Goal: Information Seeking & Learning: Learn about a topic

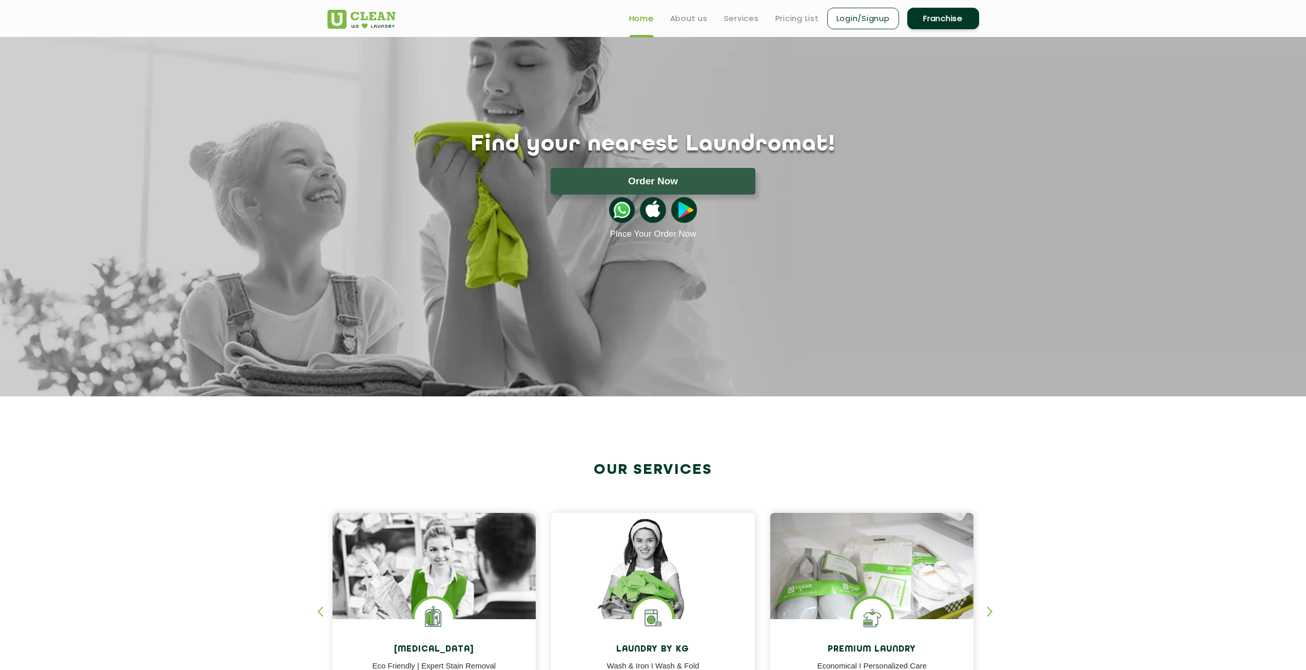
click at [332, 23] on img at bounding box center [361, 19] width 68 height 19
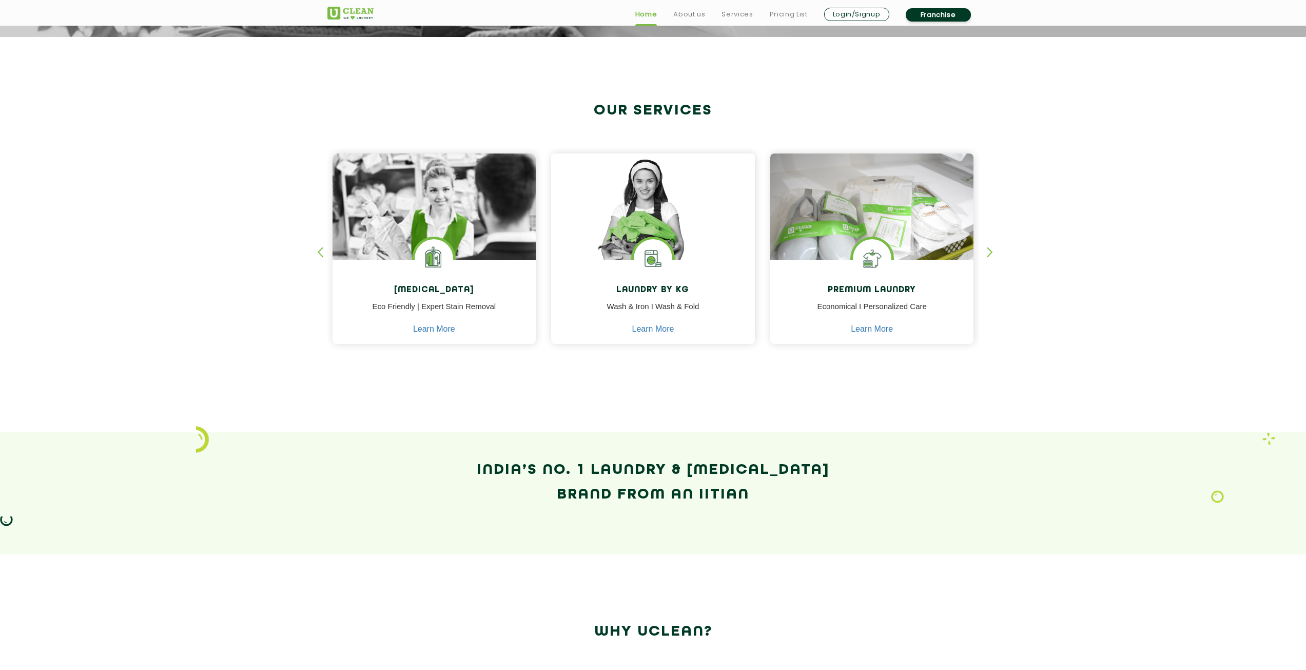
scroll to position [770, 0]
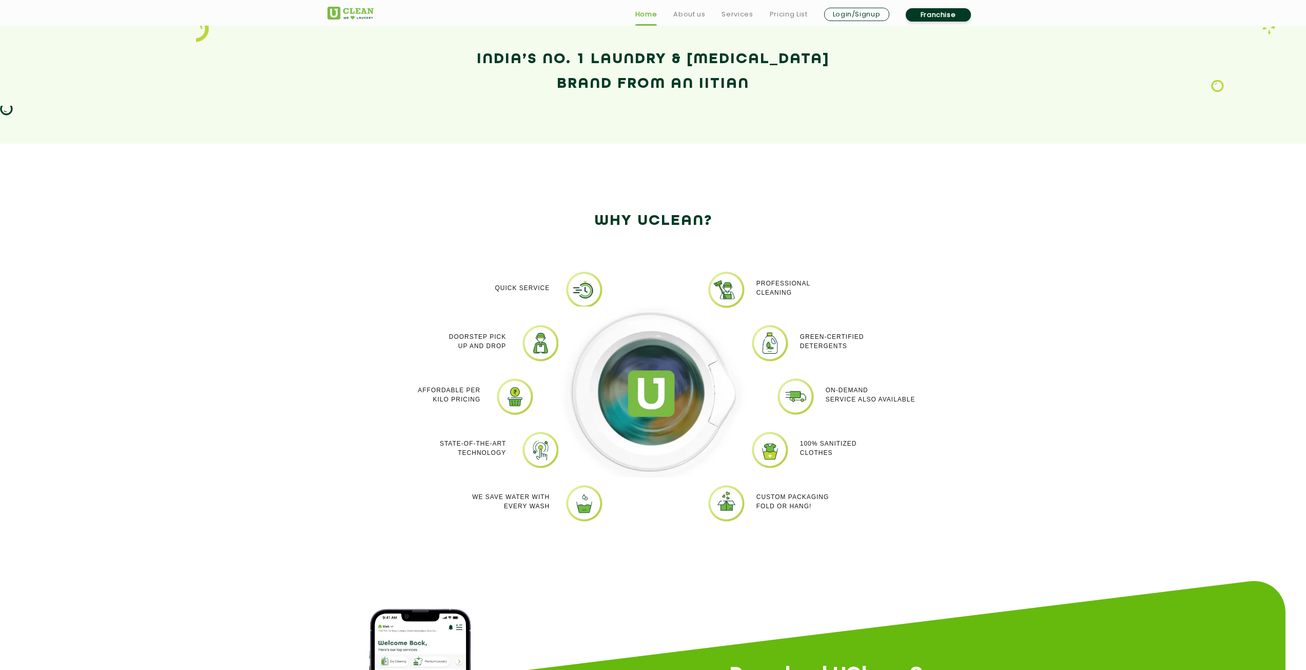
click at [648, 394] on img at bounding box center [653, 391] width 190 height 171
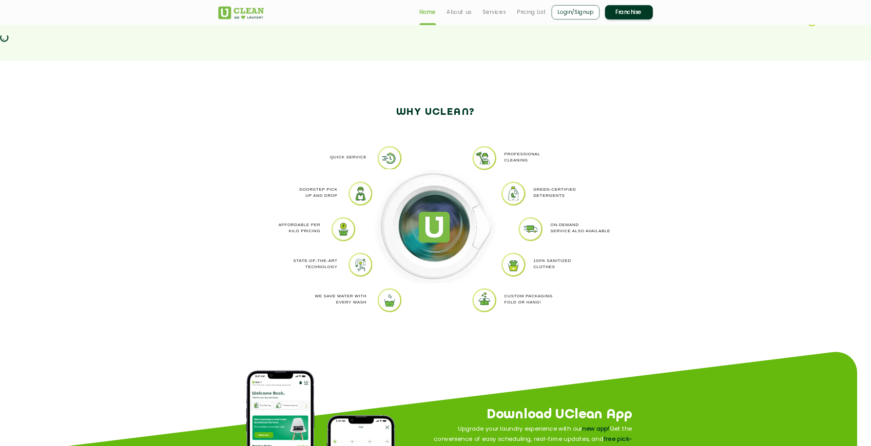
scroll to position [821, 0]
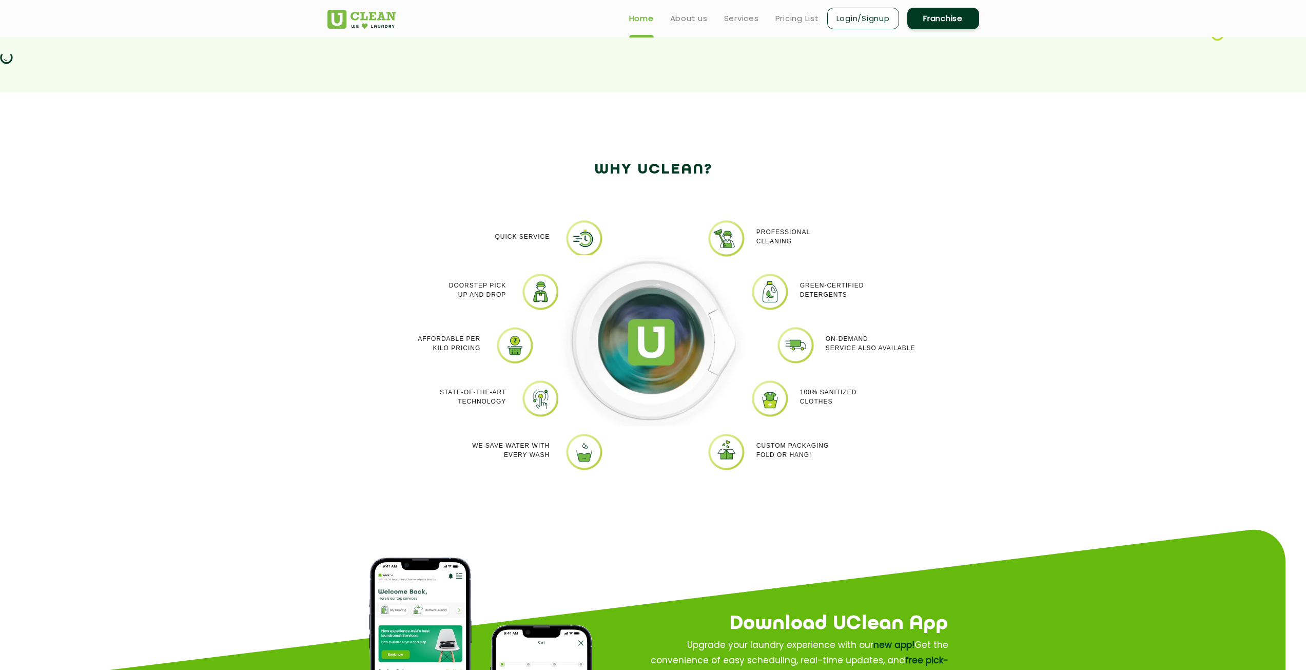
click at [585, 238] on div at bounding box center [653, 352] width 205 height 267
drag, startPoint x: 585, startPoint y: 238, endPoint x: 526, endPoint y: 351, distance: 128.3
click at [493, 363] on div "Quick Service Doorstep Pick up and Drop Affordable per kilo pricing State-of-th…" at bounding box center [447, 352] width 205 height 267
click at [404, 321] on div "Quick Service Doorstep Pick up and Drop Affordable per kilo pricing State-of-th…" at bounding box center [447, 352] width 205 height 267
drag, startPoint x: 571, startPoint y: 232, endPoint x: 589, endPoint y: 237, distance: 18.0
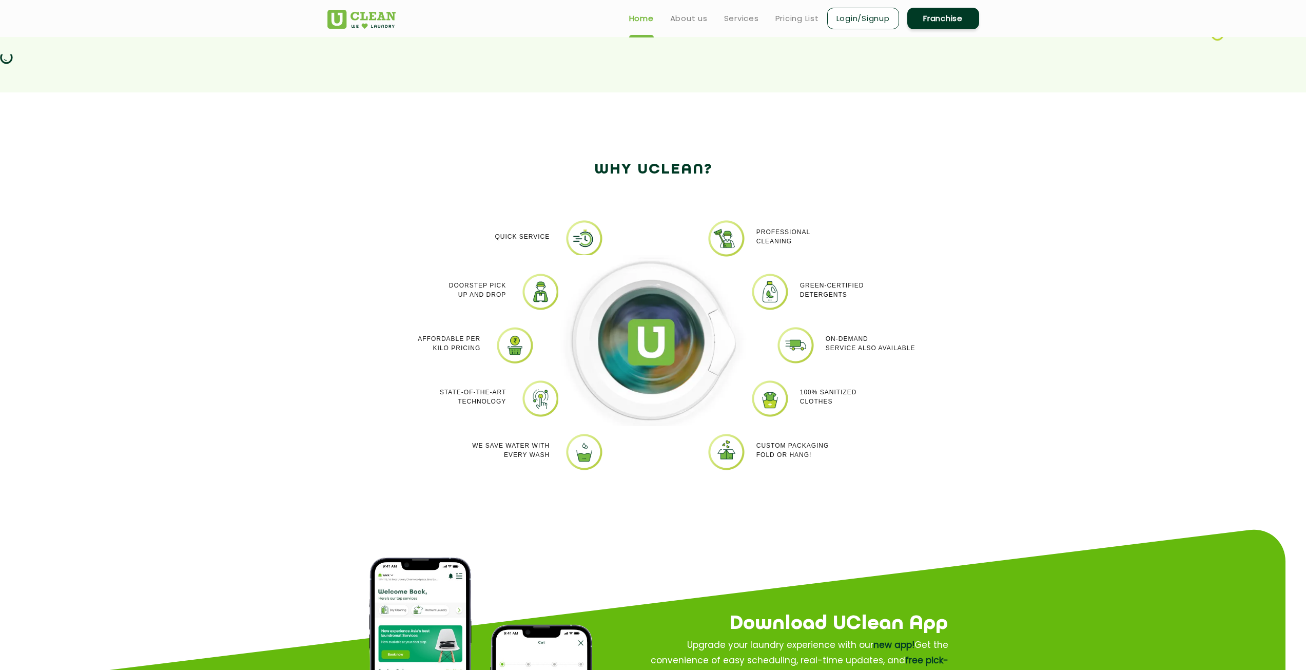
click at [589, 237] on div at bounding box center [653, 352] width 205 height 267
drag, startPoint x: 612, startPoint y: 240, endPoint x: 583, endPoint y: 244, distance: 29.0
click at [584, 230] on div at bounding box center [653, 352] width 205 height 267
drag, startPoint x: 549, startPoint y: 285, endPoint x: 538, endPoint y: 288, distance: 11.4
click at [544, 287] on div "Quick Service Doorstep Pick up and Drop Affordable per kilo pricing State-of-th…" at bounding box center [653, 353] width 667 height 298
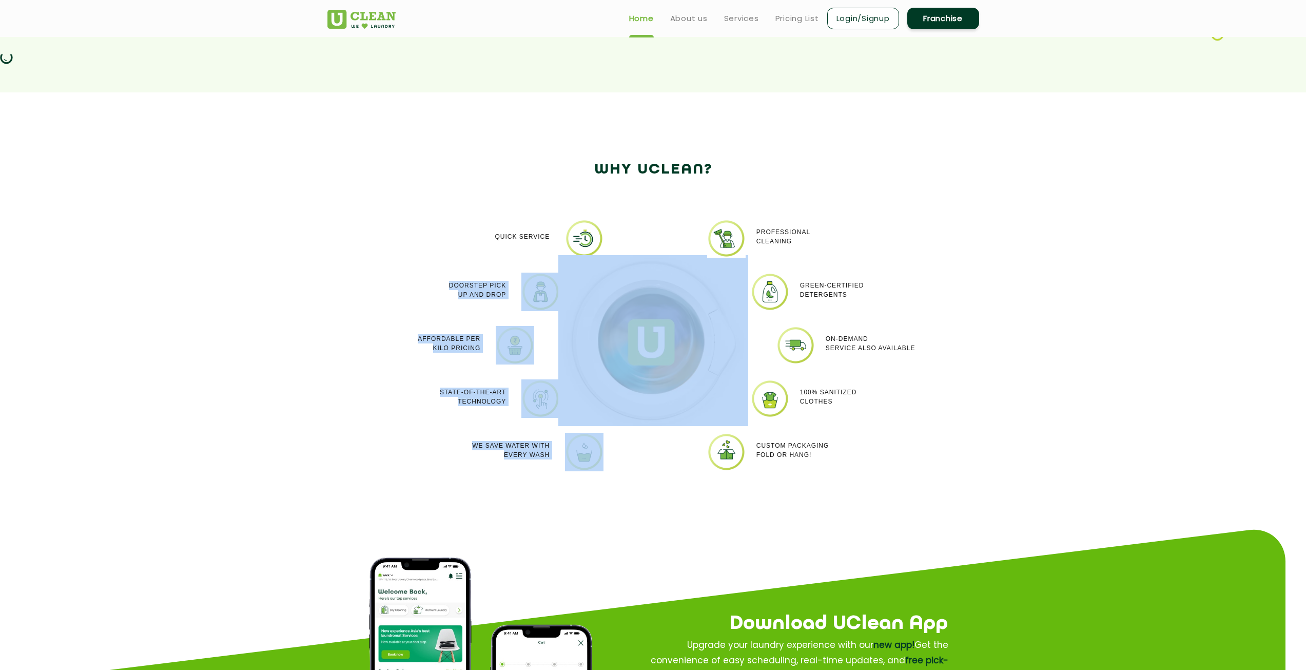
click at [623, 229] on div at bounding box center [653, 352] width 205 height 267
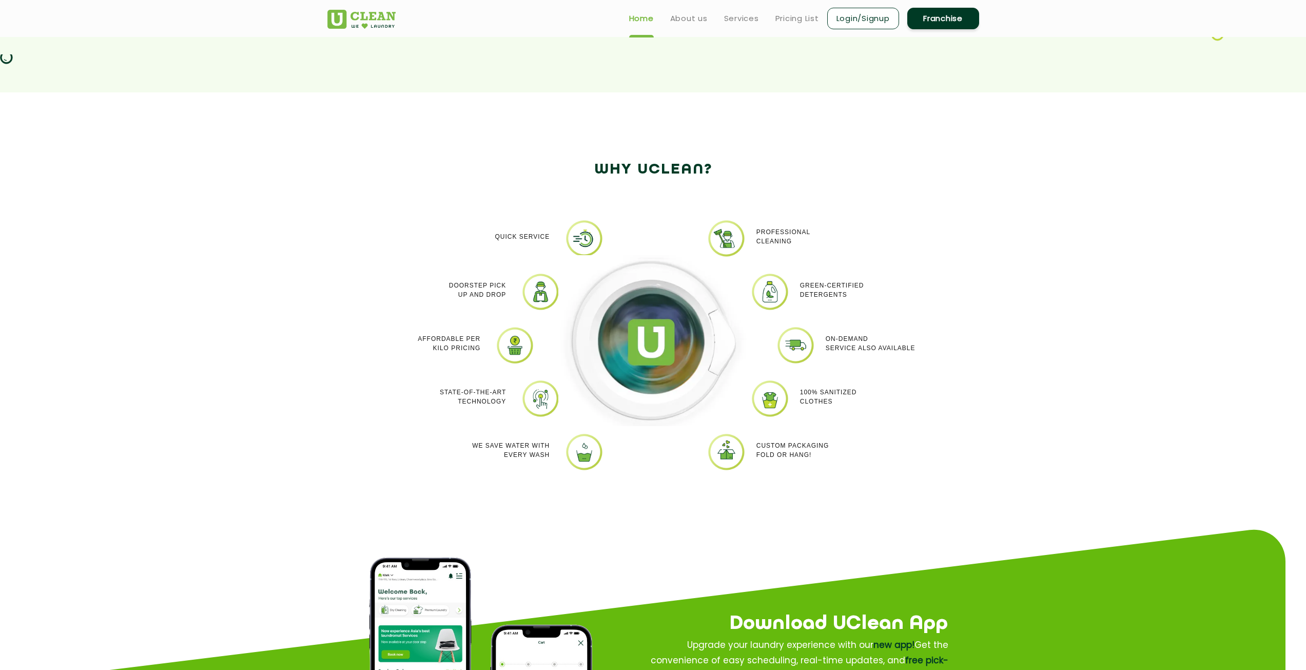
click at [571, 239] on div at bounding box center [653, 352] width 205 height 267
drag, startPoint x: 575, startPoint y: 236, endPoint x: 610, endPoint y: 498, distance: 265.0
click at [652, 533] on section "Why Uclean? Quick Service Doorstep Pick up and Drop Affordable per kilo pricing…" at bounding box center [653, 329] width 1306 height 475
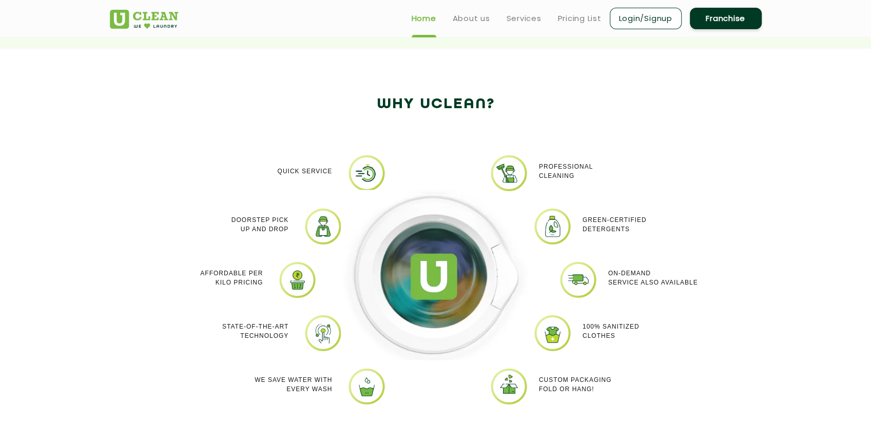
click at [367, 173] on div at bounding box center [435, 287] width 205 height 267
click at [367, 171] on div at bounding box center [435, 287] width 205 height 267
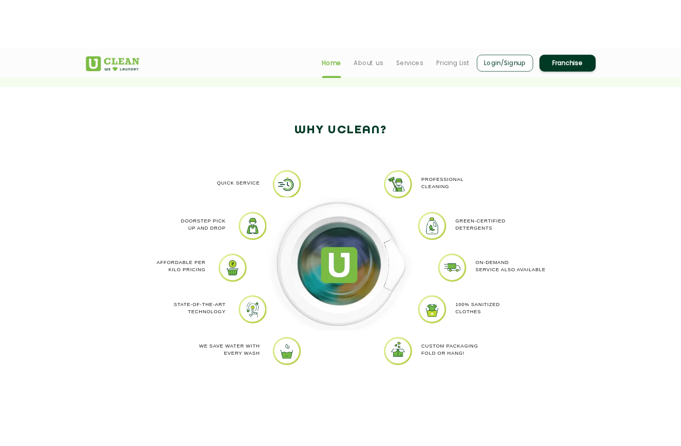
scroll to position [801, 0]
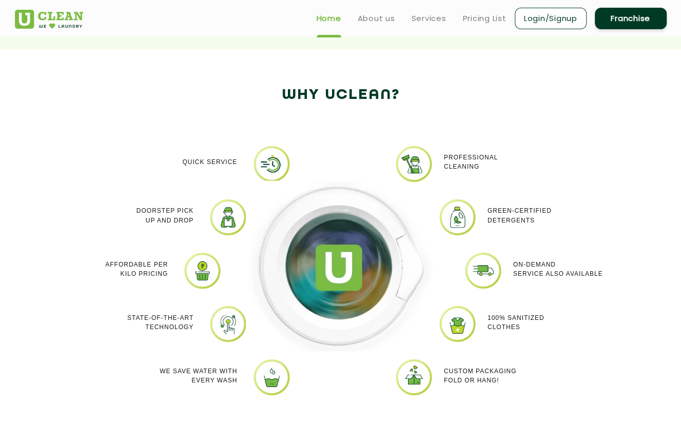
drag, startPoint x: 481, startPoint y: 269, endPoint x: 461, endPoint y: 325, distance: 59.4
click at [453, 323] on img at bounding box center [457, 324] width 38 height 38
drag, startPoint x: 273, startPoint y: 383, endPoint x: 285, endPoint y: 385, distance: 12.6
click at [300, 396] on div at bounding box center [340, 278] width 205 height 267
drag, startPoint x: 274, startPoint y: 379, endPoint x: 298, endPoint y: 394, distance: 27.9
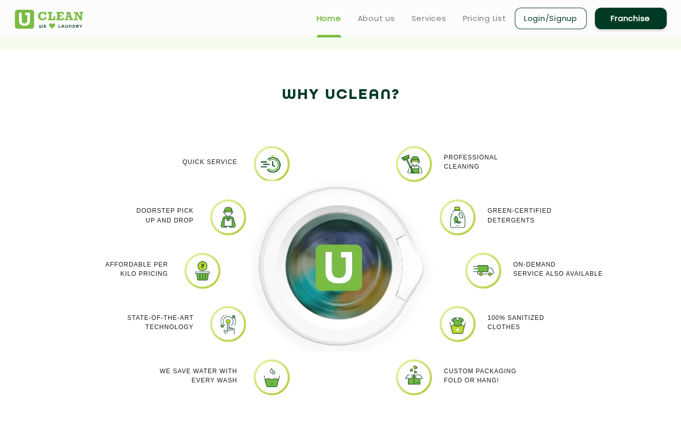
click at [313, 404] on div at bounding box center [340, 278] width 205 height 267
click at [284, 398] on div at bounding box center [340, 278] width 205 height 267
click at [270, 379] on div at bounding box center [340, 278] width 205 height 267
drag, startPoint x: 265, startPoint y: 374, endPoint x: 272, endPoint y: 397, distance: 24.5
click at [272, 397] on div at bounding box center [340, 278] width 205 height 267
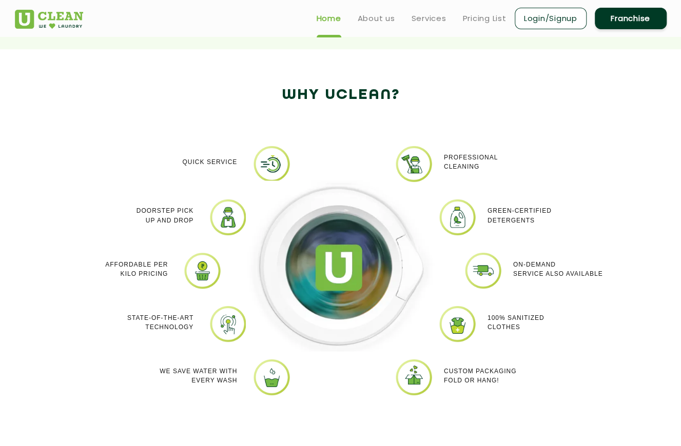
click at [266, 383] on div at bounding box center [340, 278] width 205 height 267
drag, startPoint x: 266, startPoint y: 383, endPoint x: 264, endPoint y: 393, distance: 9.4
click at [264, 393] on div at bounding box center [340, 278] width 205 height 267
click at [260, 387] on div at bounding box center [340, 278] width 205 height 267
click at [258, 388] on div at bounding box center [340, 278] width 205 height 267
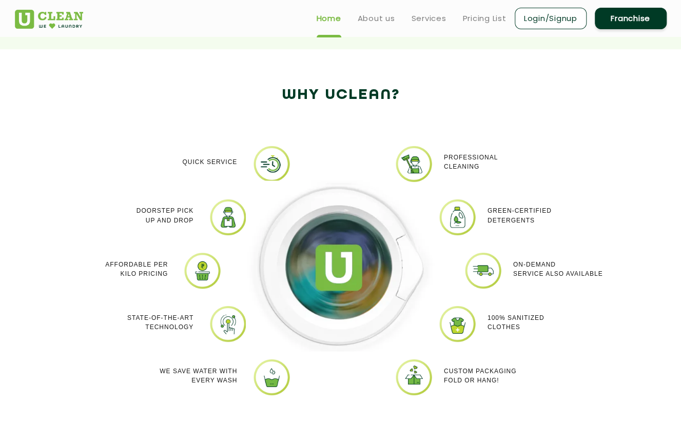
drag, startPoint x: 258, startPoint y: 388, endPoint x: 268, endPoint y: 402, distance: 17.2
click at [274, 408] on div at bounding box center [340, 278] width 205 height 267
click at [260, 231] on img at bounding box center [341, 266] width 190 height 171
drag, startPoint x: 361, startPoint y: 387, endPoint x: 265, endPoint y: 284, distance: 141.2
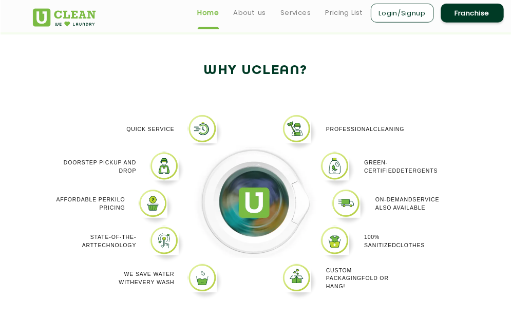
scroll to position [802, 0]
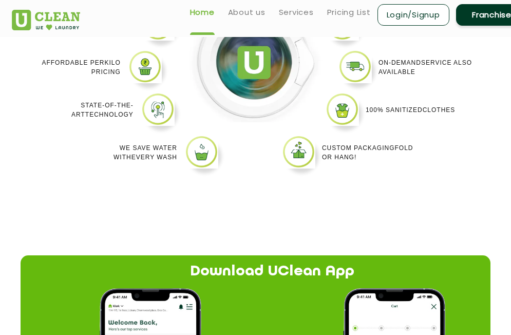
drag, startPoint x: 211, startPoint y: 153, endPoint x: 203, endPoint y: 156, distance: 8.8
click at [203, 156] on div at bounding box center [255, 71] width 150 height 213
click at [197, 160] on div at bounding box center [255, 71] width 150 height 213
drag, startPoint x: 194, startPoint y: 154, endPoint x: 191, endPoint y: 146, distance: 8.8
drag, startPoint x: 191, startPoint y: 146, endPoint x: 194, endPoint y: 140, distance: 6.7
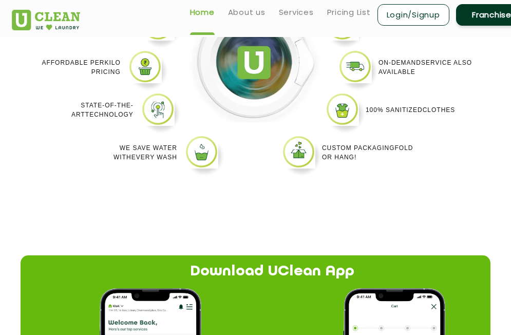
drag, startPoint x: 194, startPoint y: 140, endPoint x: 207, endPoint y: 139, distance: 12.9
drag, startPoint x: 207, startPoint y: 139, endPoint x: 194, endPoint y: 159, distance: 23.8
click at [194, 159] on div at bounding box center [255, 71] width 150 height 213
click at [198, 79] on img at bounding box center [255, 62] width 135 height 122
click at [179, 97] on div at bounding box center [157, 108] width 48 height 33
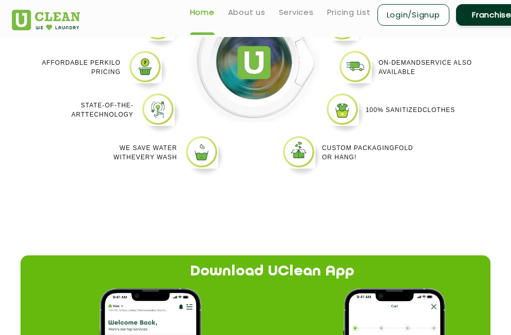
click at [248, 92] on img at bounding box center [255, 62] width 135 height 122
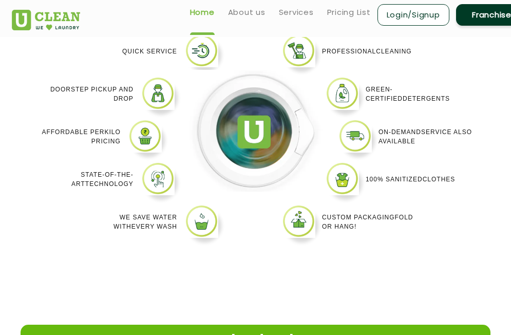
scroll to position [725, 0]
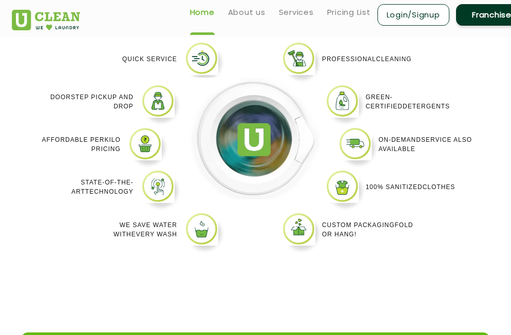
drag, startPoint x: 203, startPoint y: 72, endPoint x: 205, endPoint y: 66, distance: 6.0
click at [205, 66] on div at bounding box center [255, 148] width 150 height 213
drag, startPoint x: 205, startPoint y: 66, endPoint x: 205, endPoint y: 51, distance: 14.4
drag, startPoint x: 205, startPoint y: 51, endPoint x: 199, endPoint y: 53, distance: 6.5
drag, startPoint x: 199, startPoint y: 53, endPoint x: 198, endPoint y: 60, distance: 6.7
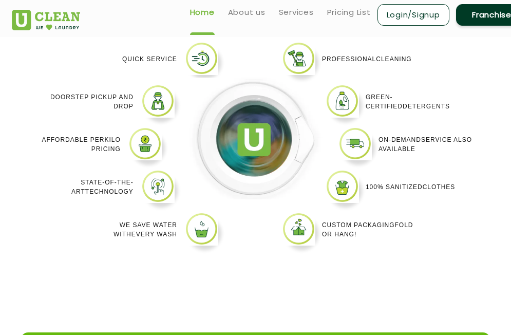
drag, startPoint x: 198, startPoint y: 60, endPoint x: 193, endPoint y: 66, distance: 7.6
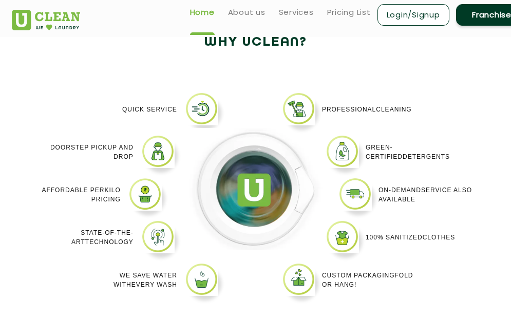
scroll to position [674, 0]
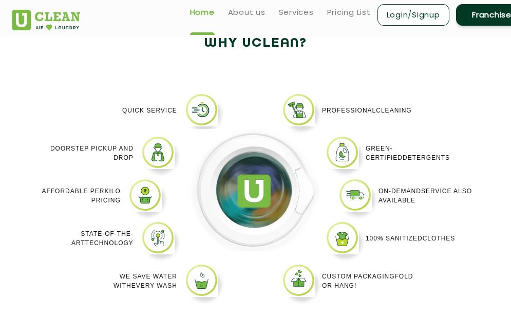
click at [198, 112] on div at bounding box center [255, 199] width 150 height 213
click at [194, 112] on div at bounding box center [255, 199] width 150 height 213
click at [195, 277] on div at bounding box center [255, 199] width 150 height 213
drag, startPoint x: 200, startPoint y: 285, endPoint x: 181, endPoint y: 290, distance: 20.2
click at [173, 300] on div "Quick Service Doorstep Pick up and Drop Affordable per kilo pricing State-of-th…" at bounding box center [255, 199] width 503 height 244
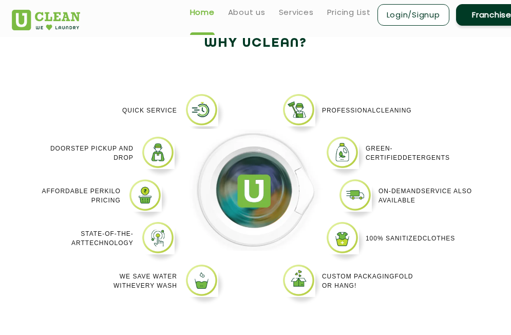
copy p
drag, startPoint x: 202, startPoint y: 292, endPoint x: 176, endPoint y: 273, distance: 32.3
click at [173, 271] on p "We Save Water with every wash" at bounding box center [129, 280] width 95 height 18
drag, startPoint x: 184, startPoint y: 279, endPoint x: 215, endPoint y: 295, distance: 35.1
click at [215, 295] on div at bounding box center [255, 199] width 150 height 213
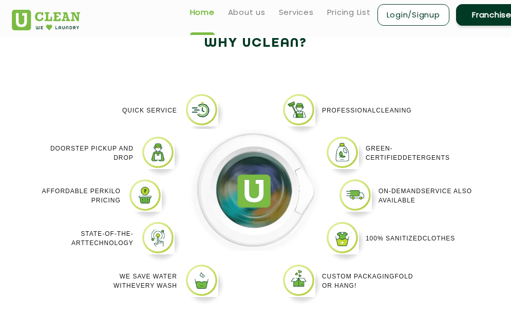
drag, startPoint x: 239, startPoint y: 290, endPoint x: 196, endPoint y: 271, distance: 46.9
click at [196, 271] on div at bounding box center [255, 199] width 150 height 213
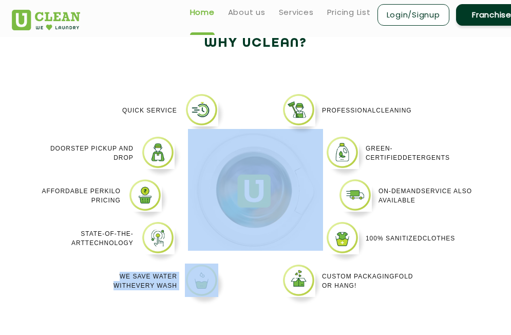
drag, startPoint x: 210, startPoint y: 279, endPoint x: 178, endPoint y: 290, distance: 34.9
click at [178, 290] on div "Quick Service Doorstep Pick up and Drop Affordable per kilo pricing State-of-th…" at bounding box center [255, 199] width 503 height 244
copy li "We Save Water with every wash"
click at [170, 268] on div "We Save Water with every wash" at bounding box center [129, 280] width 95 height 35
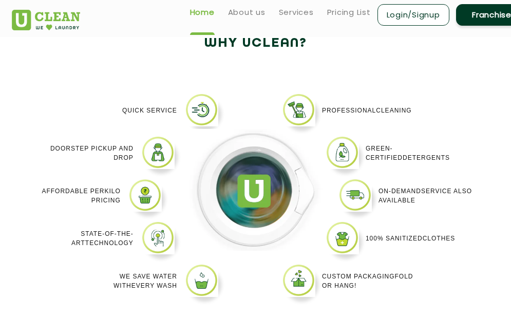
click at [196, 282] on div at bounding box center [255, 199] width 150 height 213
drag, startPoint x: 458, startPoint y: 64, endPoint x: 488, endPoint y: 53, distance: 32.0
click at [459, 64] on div "Why Uclean?" at bounding box center [255, 54] width 503 height 46
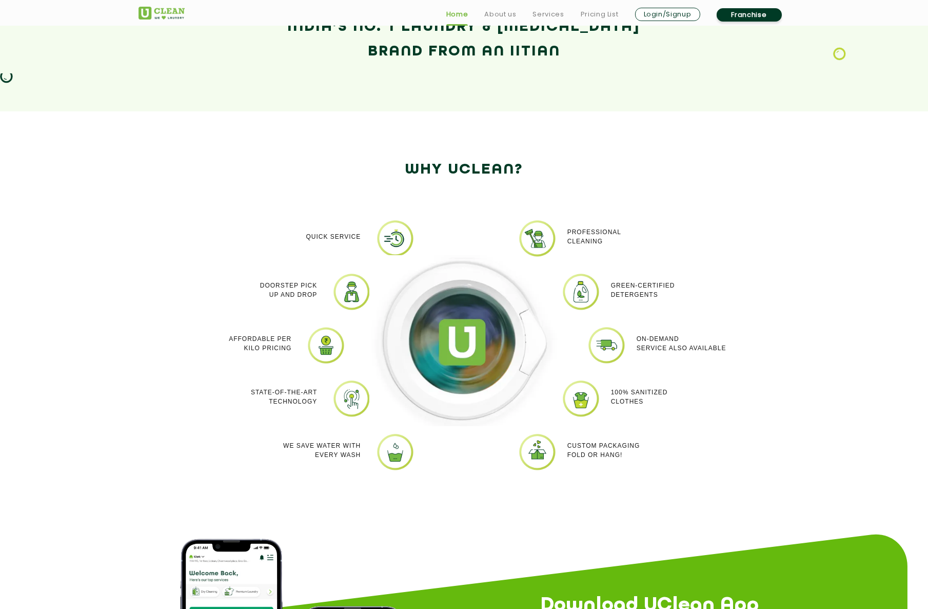
scroll to position [839, 0]
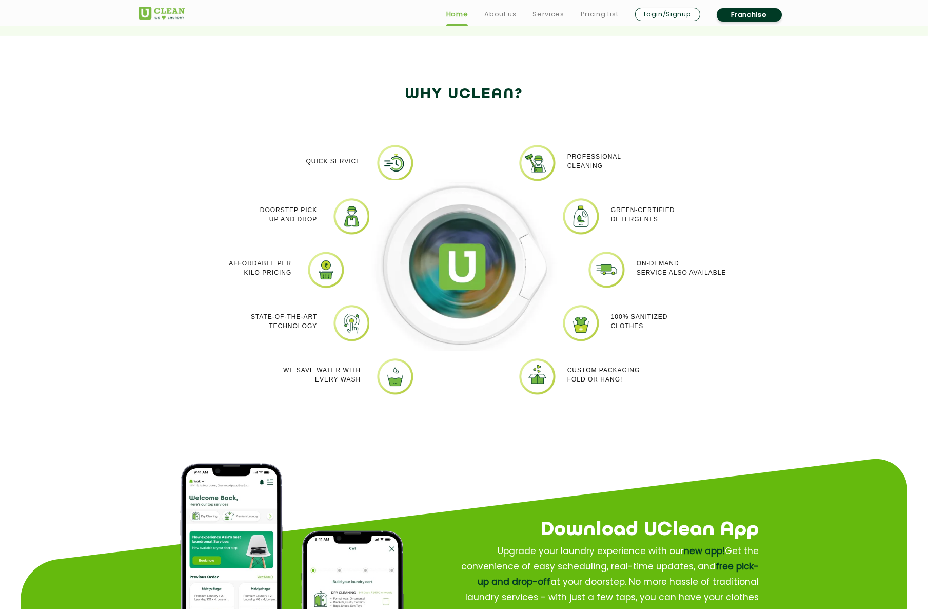
drag, startPoint x: 390, startPoint y: 378, endPoint x: 266, endPoint y: 413, distance: 129.0
click at [246, 416] on div "Quick Service Doorstep Pick up and Drop Affordable per kilo pricing State-of-th…" at bounding box center [464, 277] width 667 height 298
click at [375, 416] on div "Quick Service Doorstep Pick up and Drop Affordable per kilo pricing State-of-th…" at bounding box center [464, 277] width 667 height 298
drag, startPoint x: 392, startPoint y: 382, endPoint x: 361, endPoint y: 411, distance: 43.2
click at [361, 411] on div "Quick Service Doorstep Pick up and Drop Affordable per kilo pricing State-of-th…" at bounding box center [464, 277] width 667 height 298
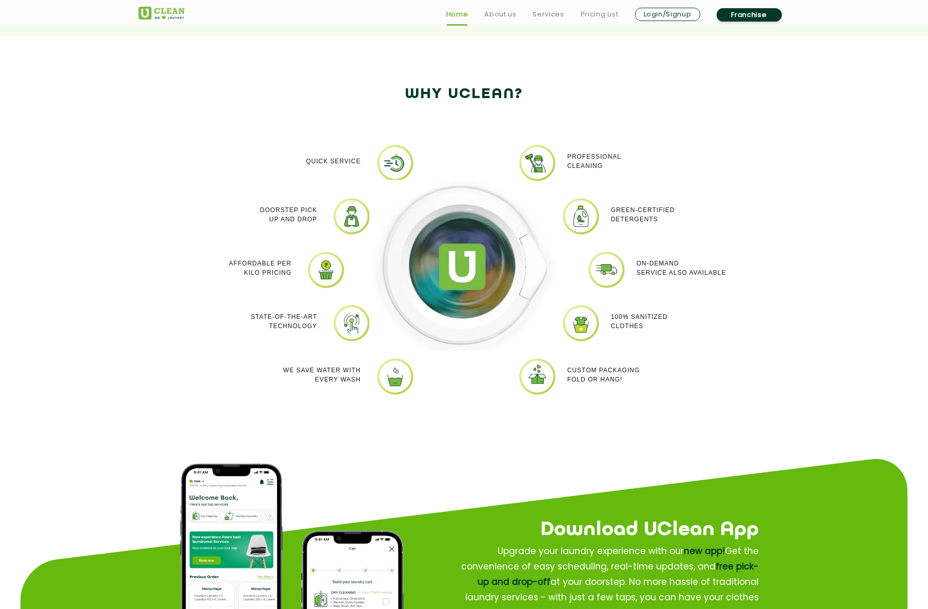
drag, startPoint x: 399, startPoint y: 167, endPoint x: 658, endPoint y: 166, distance: 259.1
click at [658, 166] on div "Professional cleaning" at bounding box center [633, 161] width 133 height 35
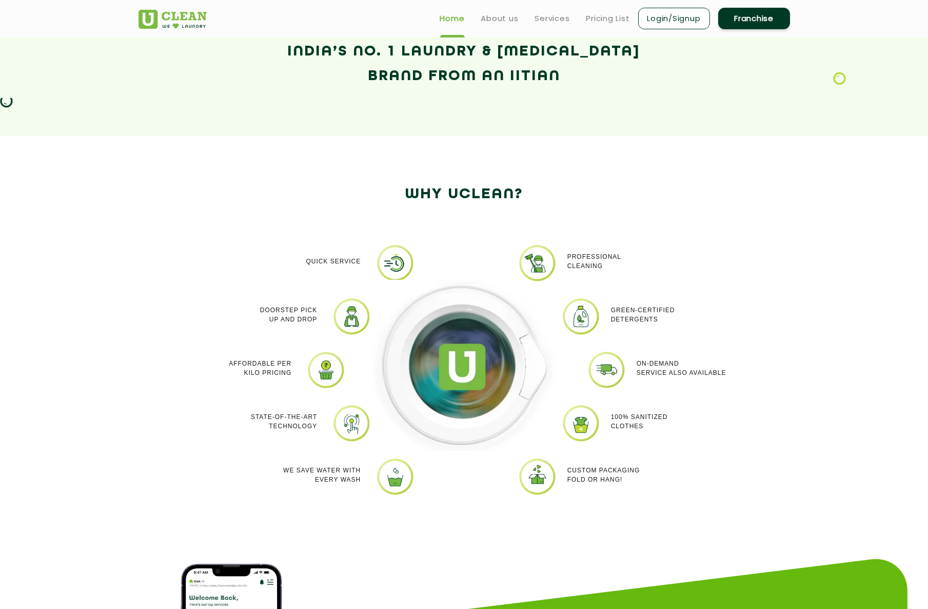
scroll to position [606, 0]
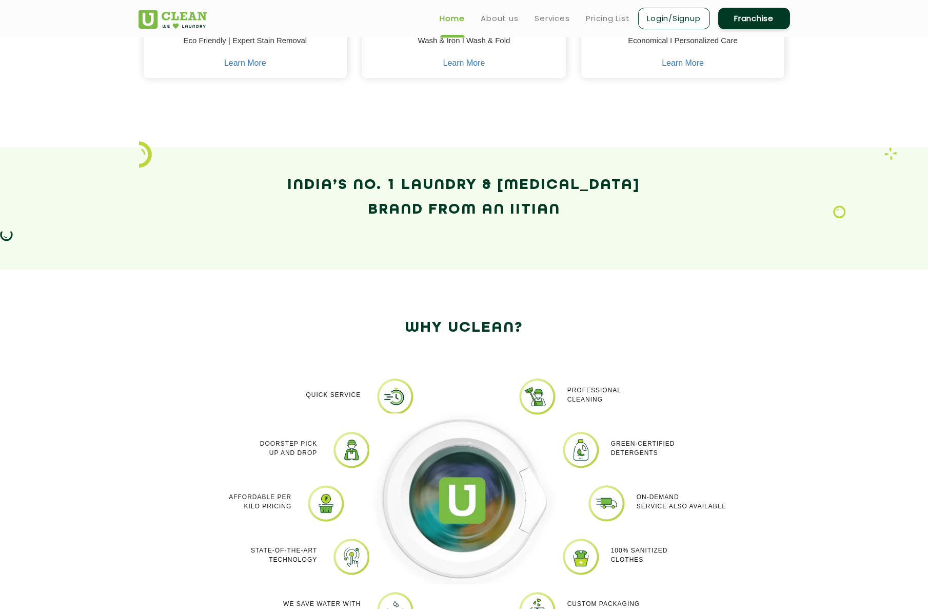
click at [429, 323] on h2 "Why Uclean?" at bounding box center [465, 328] width 652 height 25
click at [430, 324] on h2 "Why Uclean?" at bounding box center [465, 328] width 652 height 25
click at [432, 326] on h2 "Why Uclean?" at bounding box center [465, 328] width 652 height 25
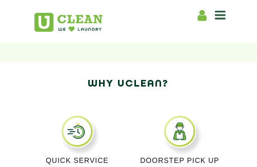
scroll to position [564, 0]
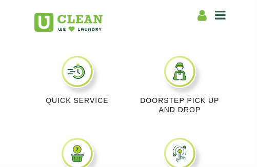
click at [65, 101] on p "Quick Service" at bounding box center [77, 100] width 87 height 9
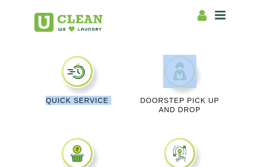
click at [65, 101] on p "Quick Service" at bounding box center [77, 100] width 87 height 9
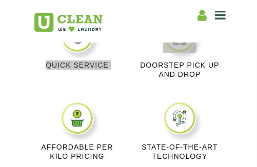
scroll to position [603, 0]
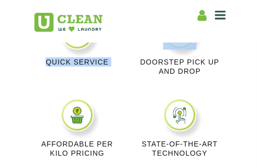
click at [72, 149] on p "Affordable per kilo pricing" at bounding box center [77, 149] width 87 height 18
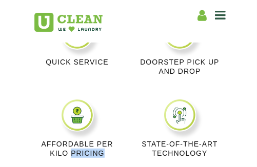
click at [72, 149] on p "Affordable per kilo pricing" at bounding box center [77, 149] width 87 height 18
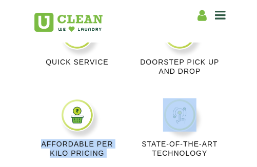
click at [72, 149] on p "Affordable per kilo pricing" at bounding box center [77, 149] width 87 height 18
copy p "Affordable per kilo pricing"
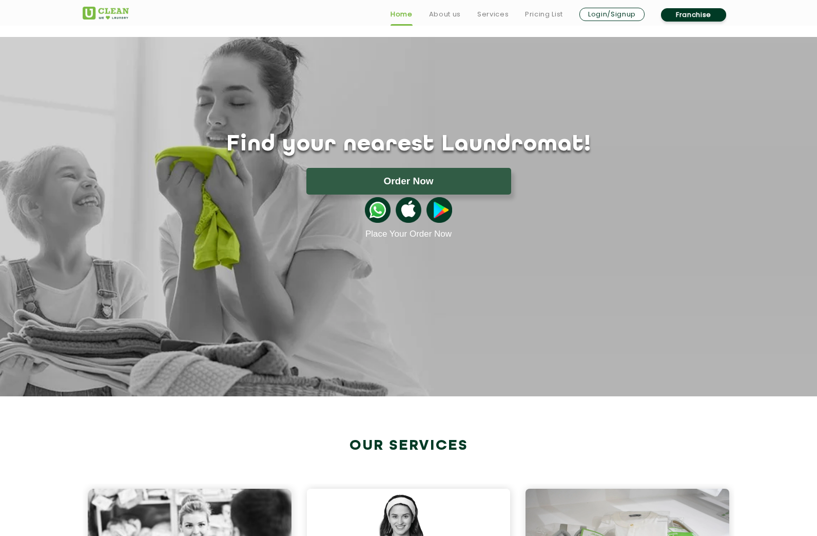
scroll to position [862, 0]
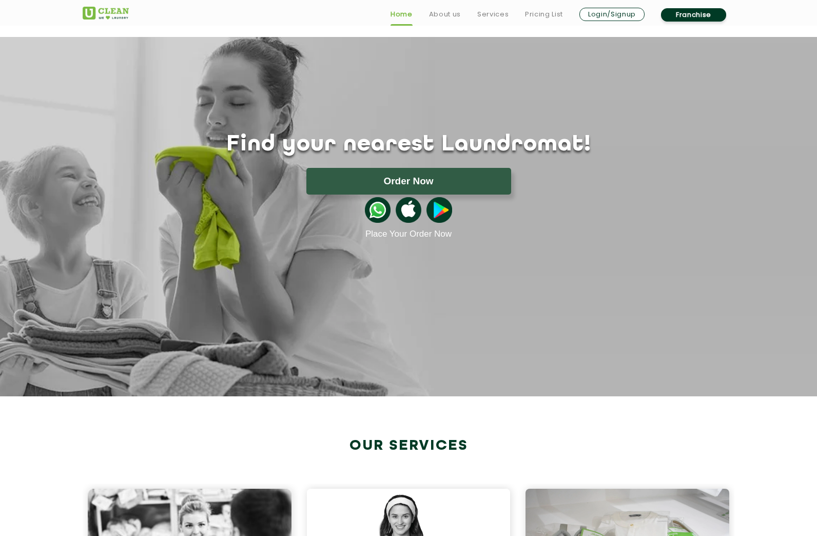
drag, startPoint x: 582, startPoint y: 224, endPoint x: 704, endPoint y: 234, distance: 122.1
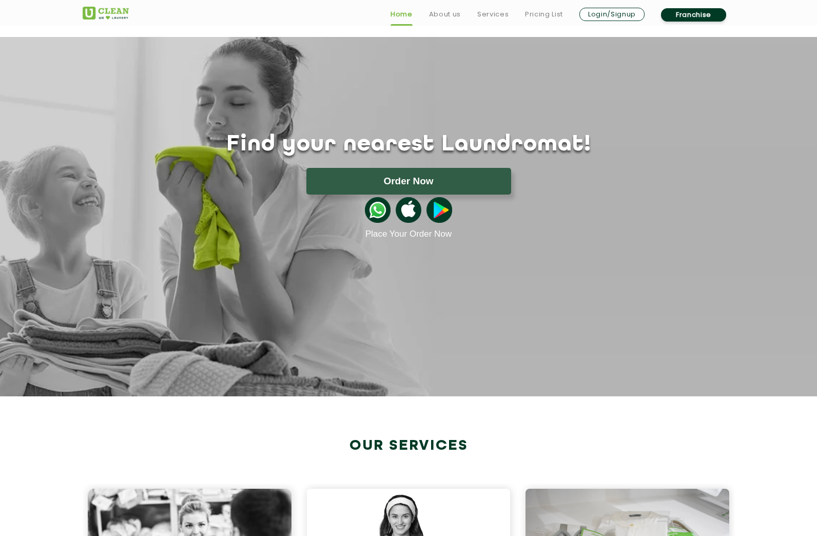
copy p "On-demand service also available"
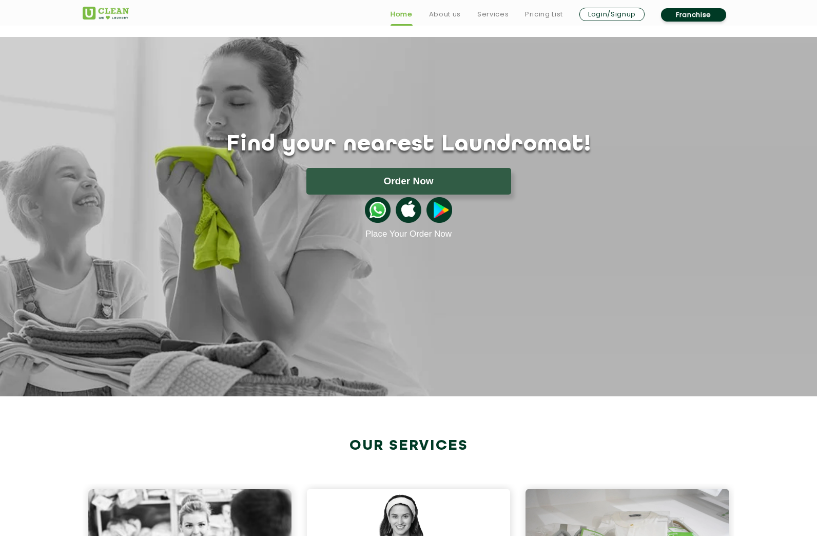
drag, startPoint x: 590, startPoint y: 287, endPoint x: 553, endPoint y: 274, distance: 39.8
copy p "100% Sanitized Clothes"
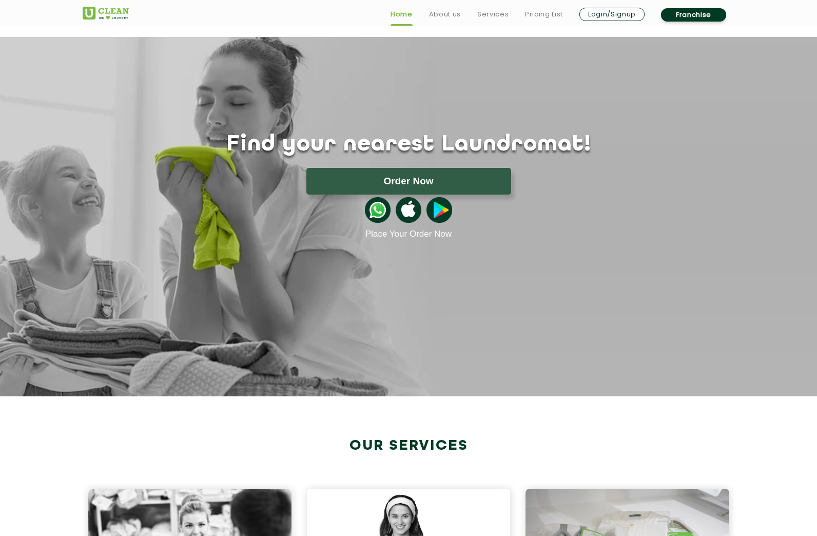
drag, startPoint x: 578, startPoint y: 343, endPoint x: 510, endPoint y: 331, distance: 68.7
copy p "Custom packaging Fold or Hang!"
